Goal: Transaction & Acquisition: Obtain resource

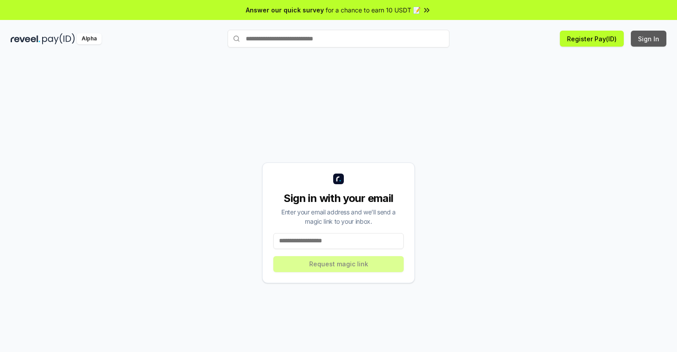
click at [649, 39] on button "Sign In" at bounding box center [648, 39] width 35 height 16
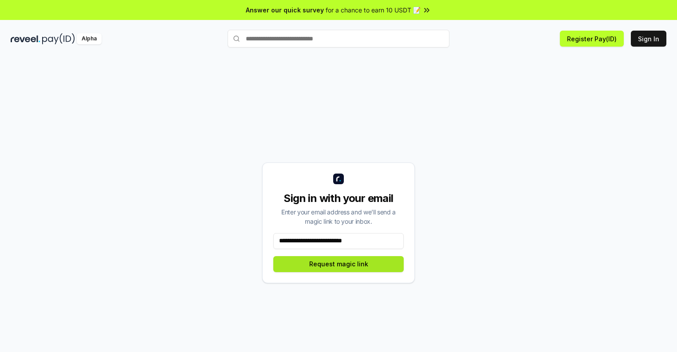
type input "**********"
click at [338, 263] on button "Request magic link" at bounding box center [338, 264] width 130 height 16
